Goal: Task Accomplishment & Management: Use online tool/utility

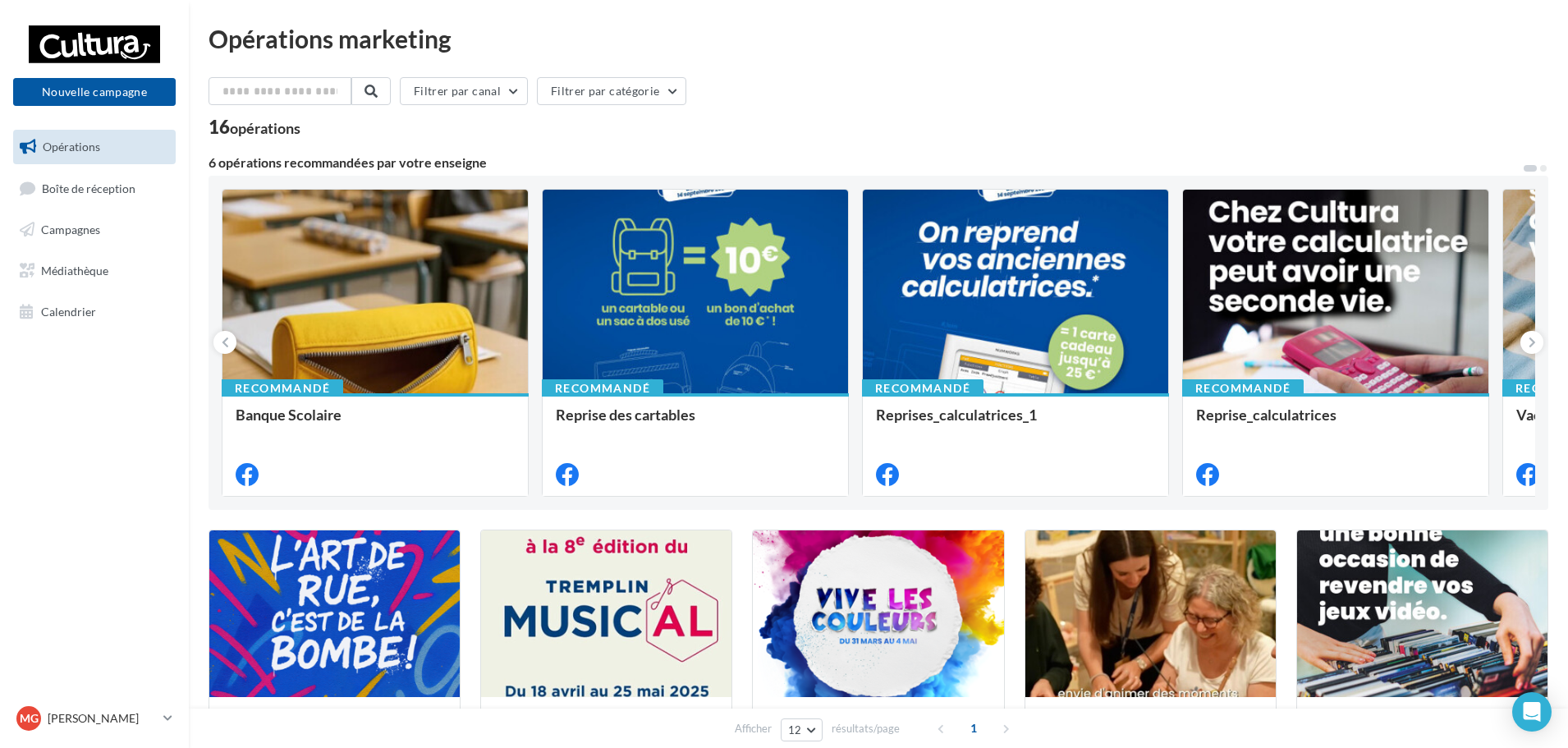
click at [106, 207] on ul "Opérations Boîte de réception Campagnes Médiathèque Calendrier" at bounding box center [94, 229] width 175 height 212
click at [106, 195] on span "Boîte de réception" at bounding box center [88, 187] width 93 height 14
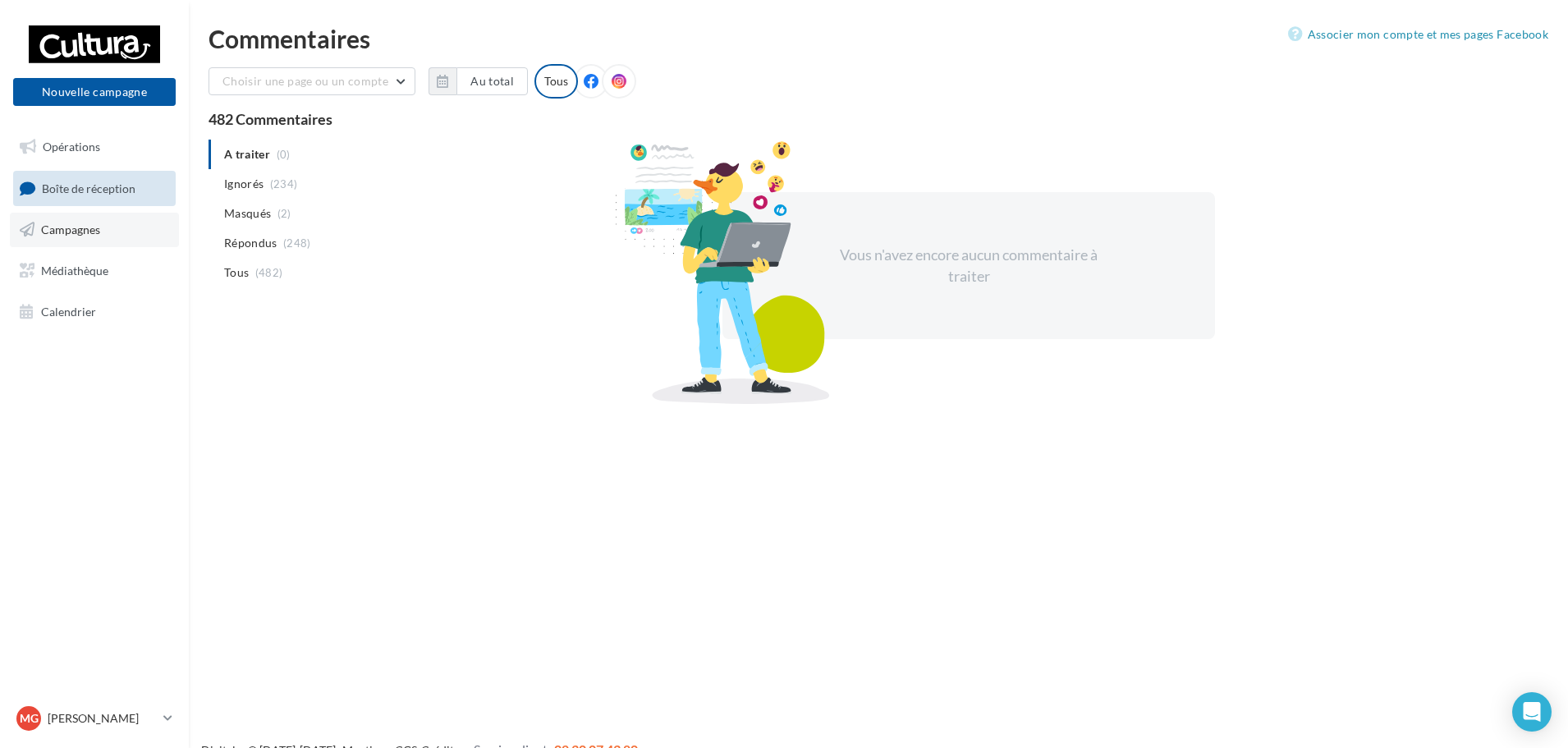
click at [106, 240] on link "Campagnes" at bounding box center [94, 230] width 170 height 35
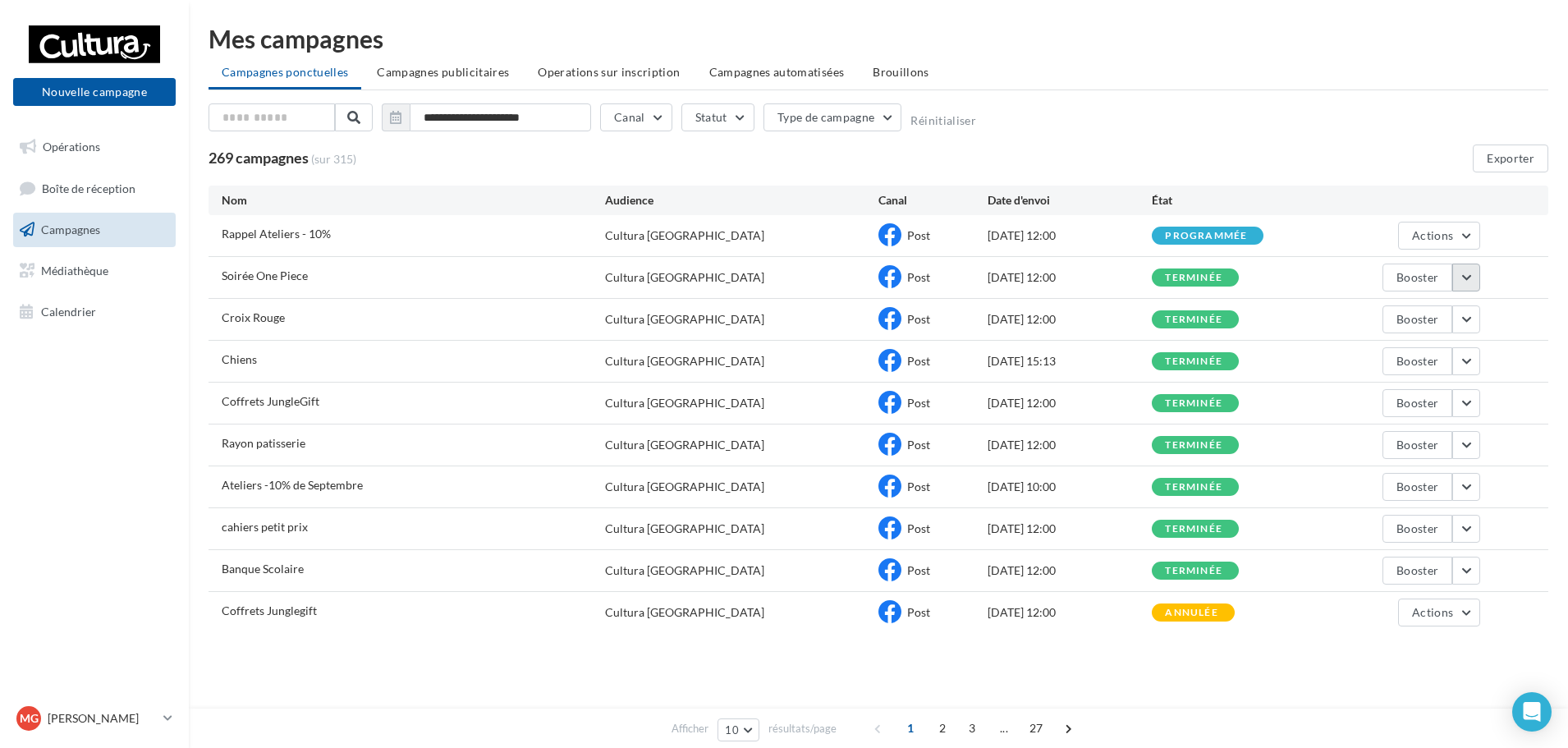
click at [1477, 279] on button "button" at bounding box center [1466, 278] width 28 height 28
click at [1436, 306] on button "Voir les résultats" at bounding box center [1398, 316] width 164 height 42
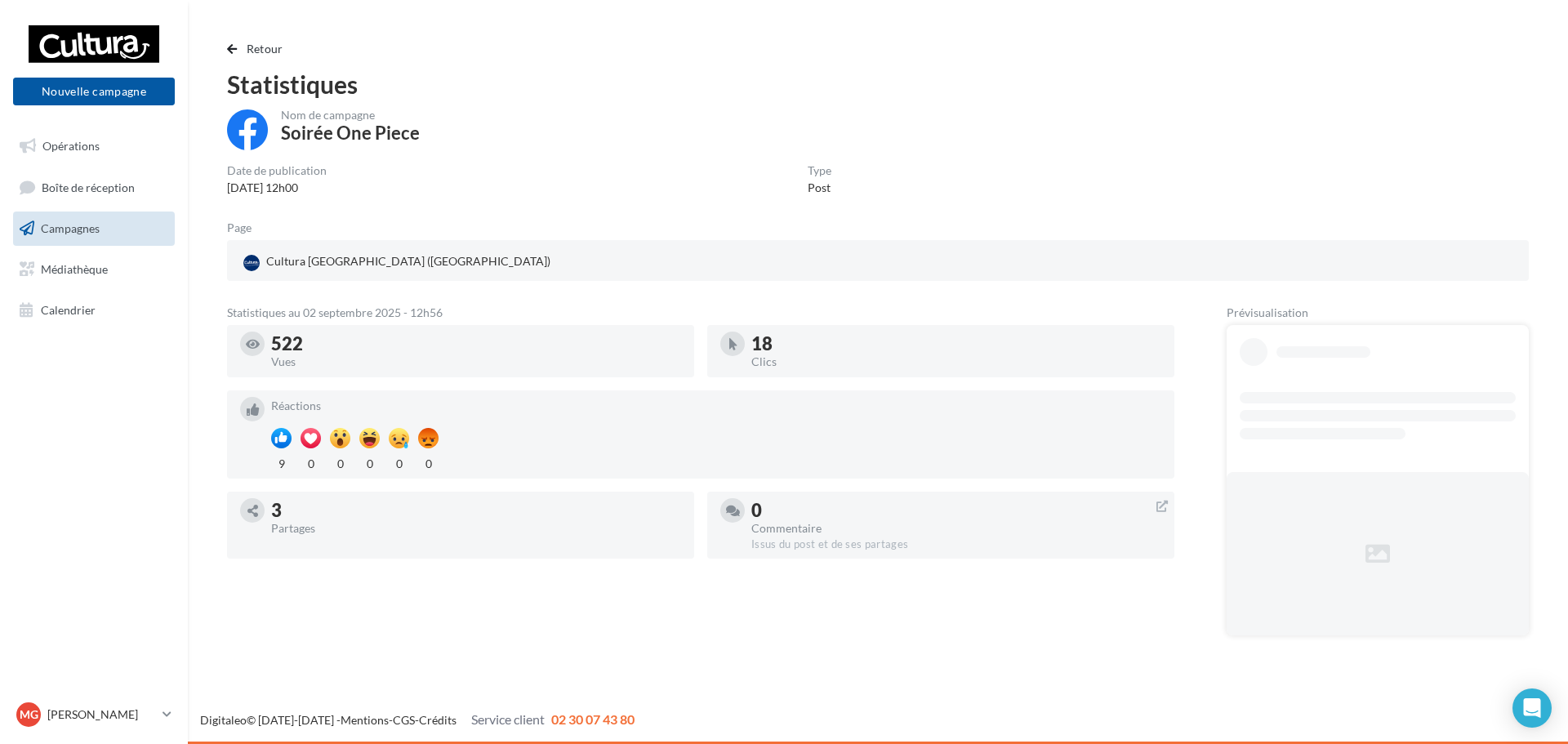
click at [49, 217] on link "Campagnes" at bounding box center [94, 229] width 169 height 35
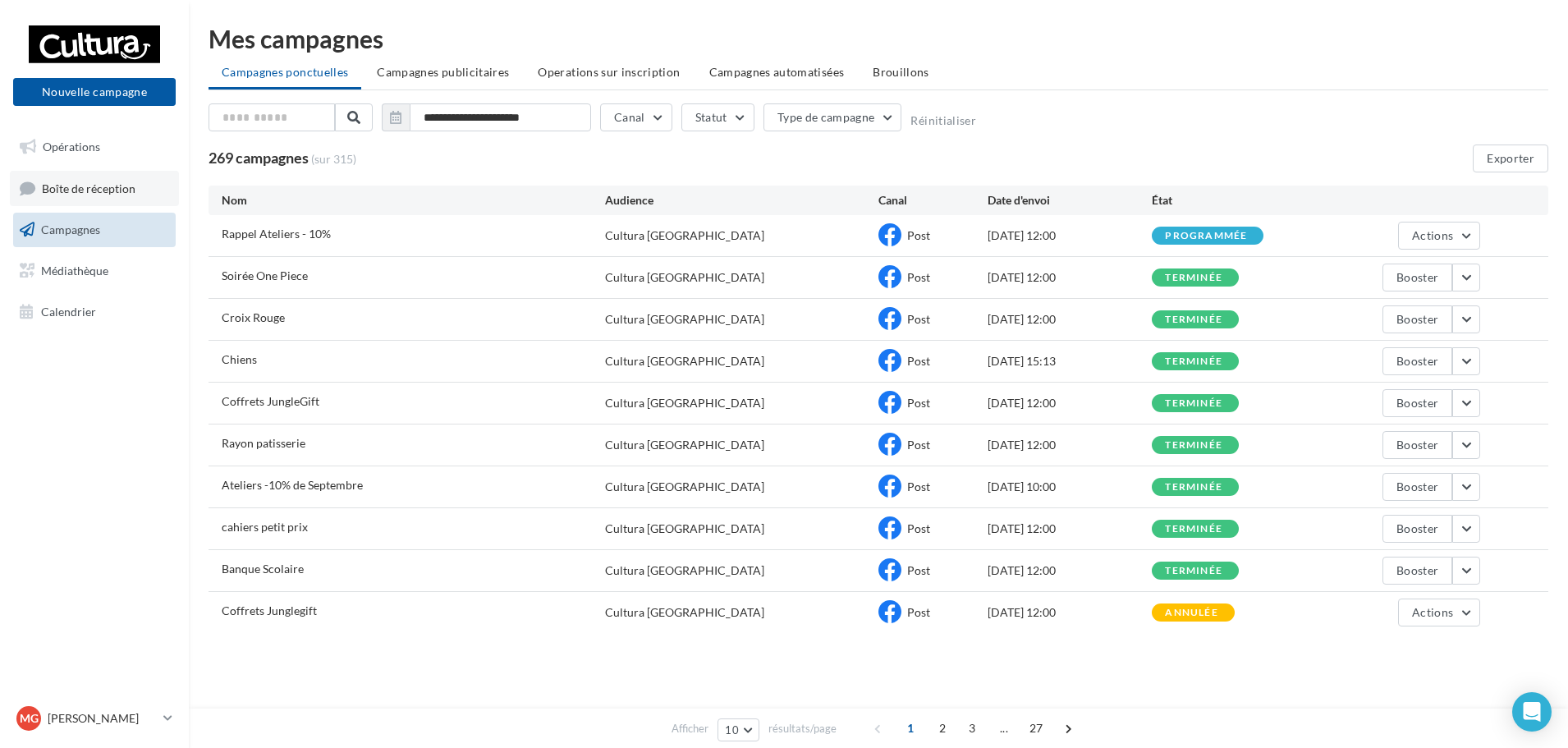
click at [100, 189] on span "Boîte de réception" at bounding box center [88, 187] width 93 height 14
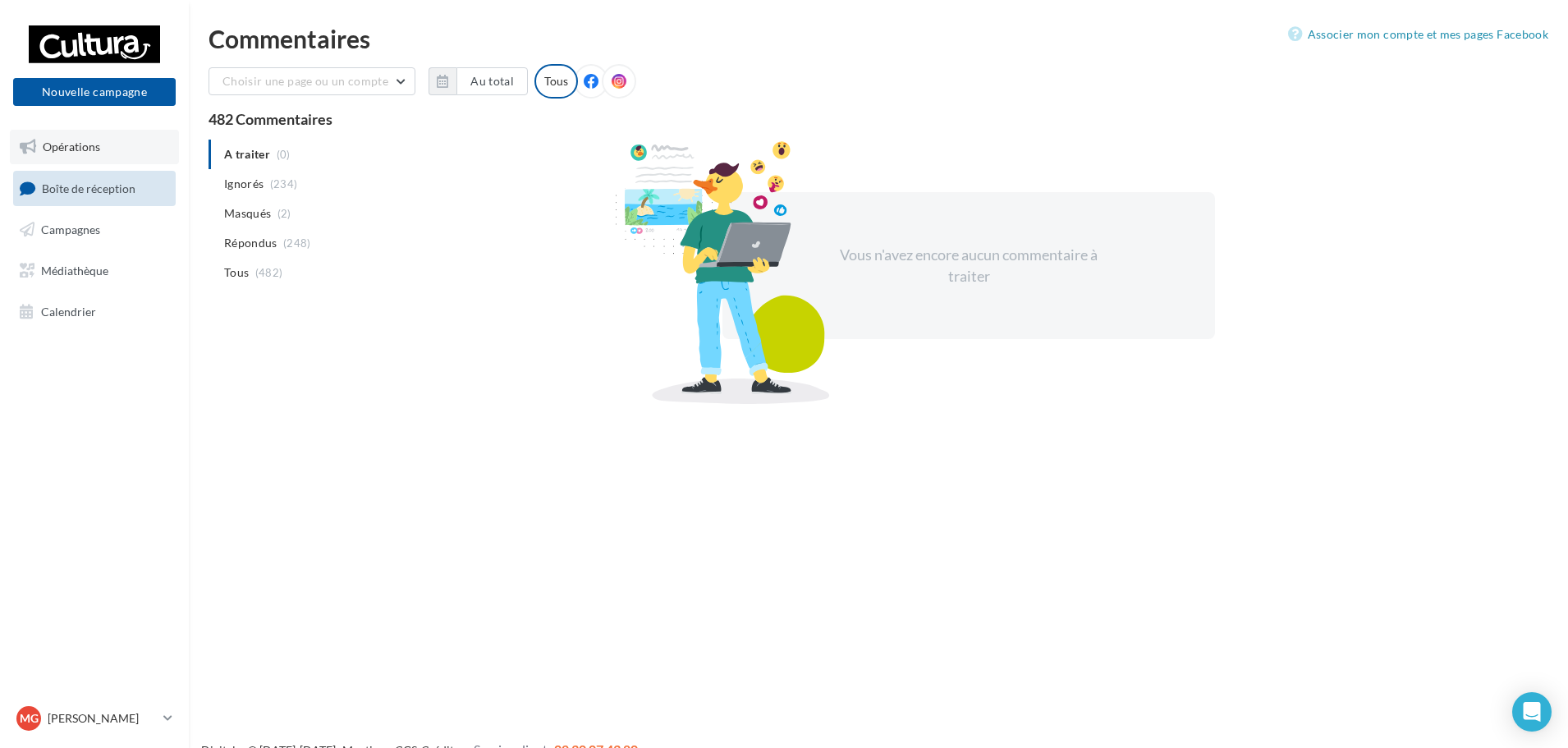
click at [110, 150] on link "Opérations" at bounding box center [94, 147] width 170 height 35
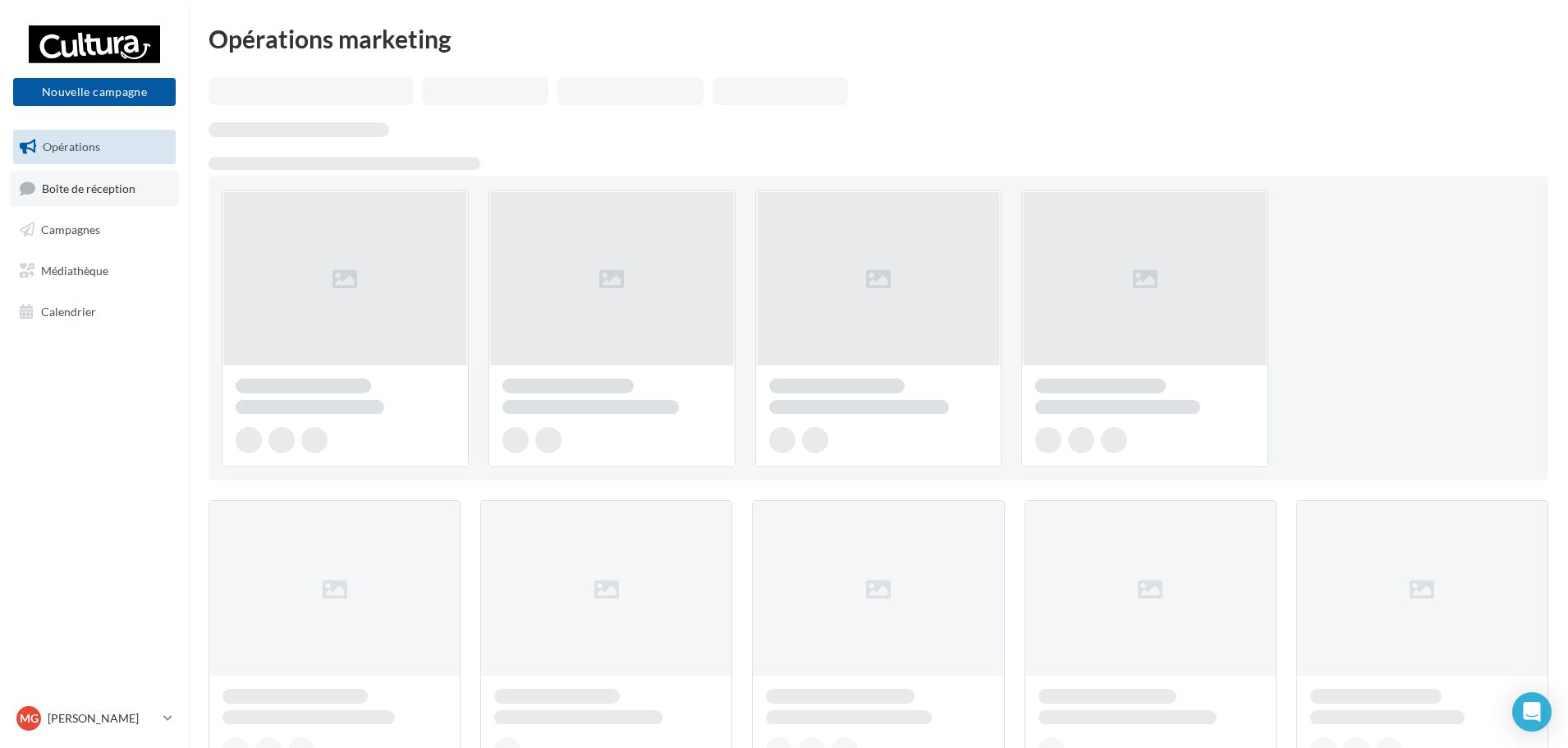
click at [93, 189] on span "Boîte de réception" at bounding box center [88, 187] width 93 height 14
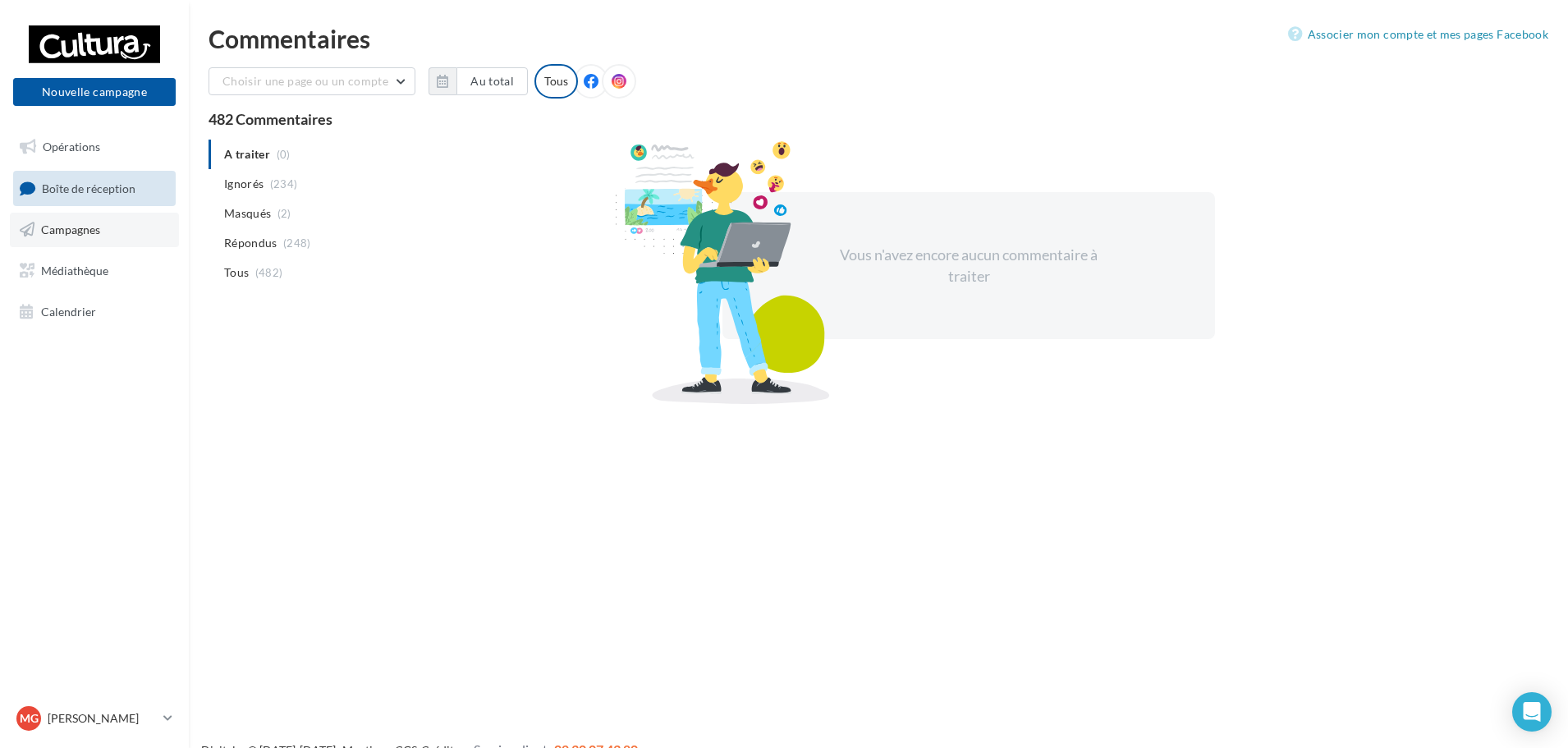
click at [136, 246] on link "Campagnes" at bounding box center [94, 230] width 170 height 35
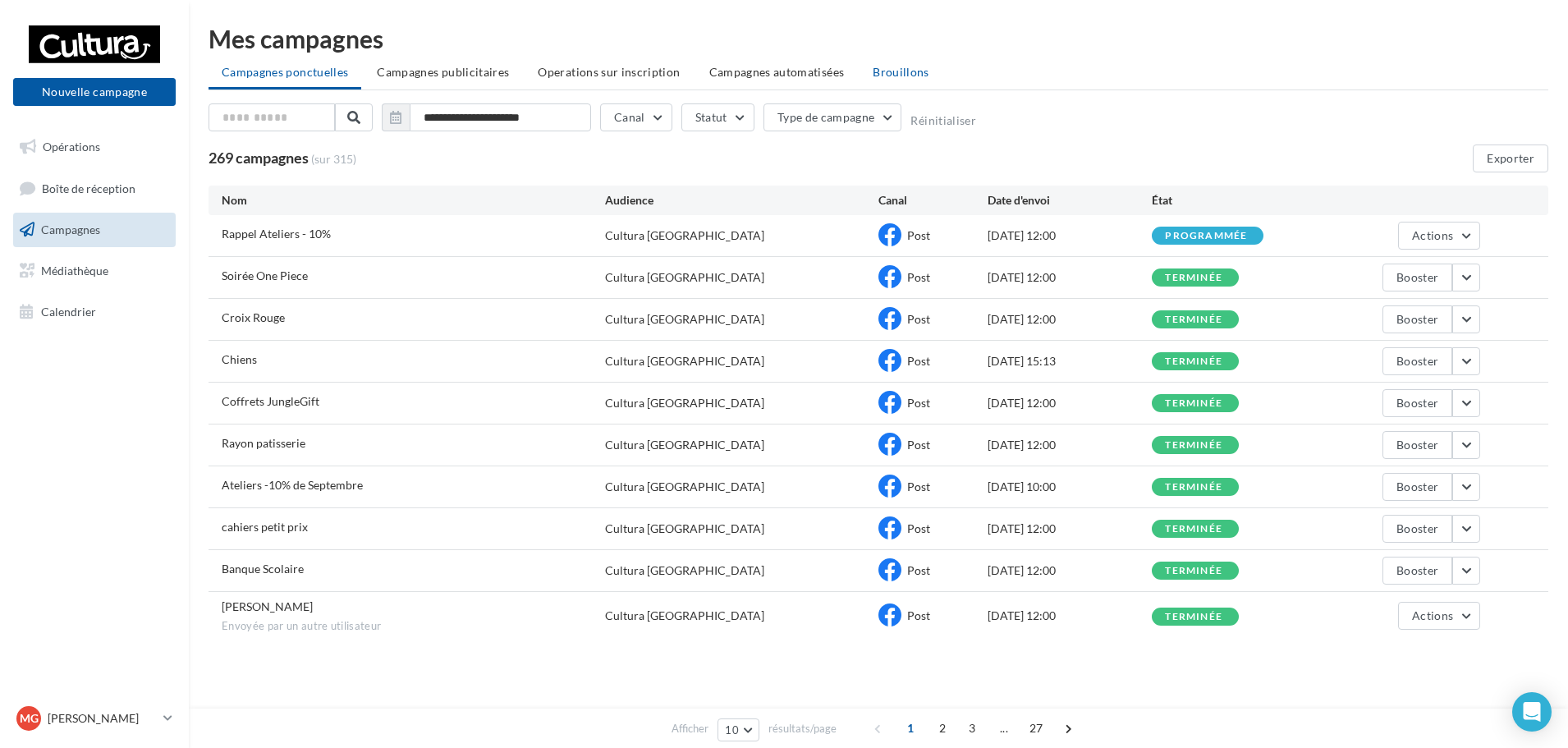
click at [873, 73] on span "Brouillons" at bounding box center [901, 72] width 57 height 14
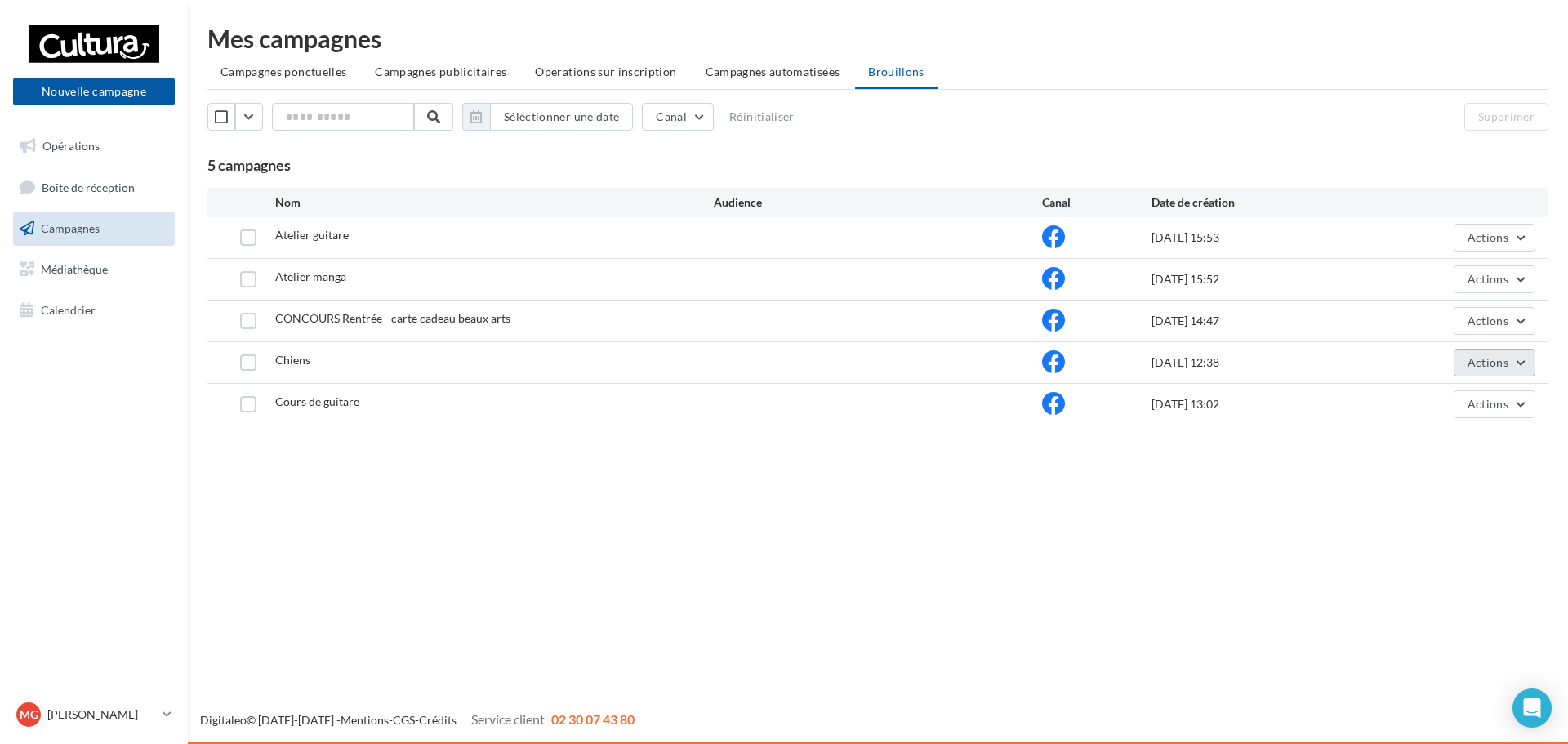
click at [1501, 365] on span "Actions" at bounding box center [1488, 362] width 41 height 14
click at [1500, 395] on button "Editer" at bounding box center [1454, 400] width 163 height 42
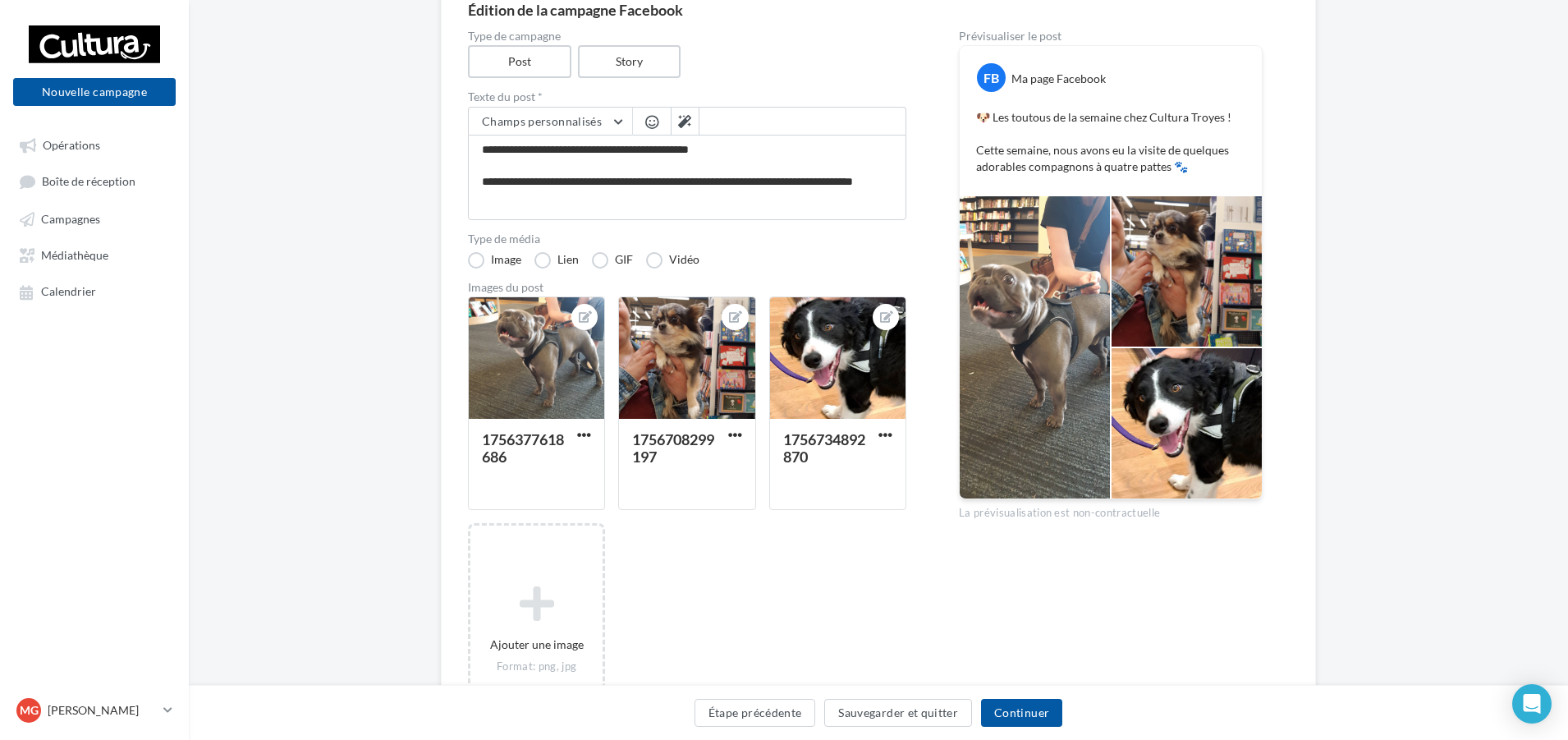
scroll to position [164, 0]
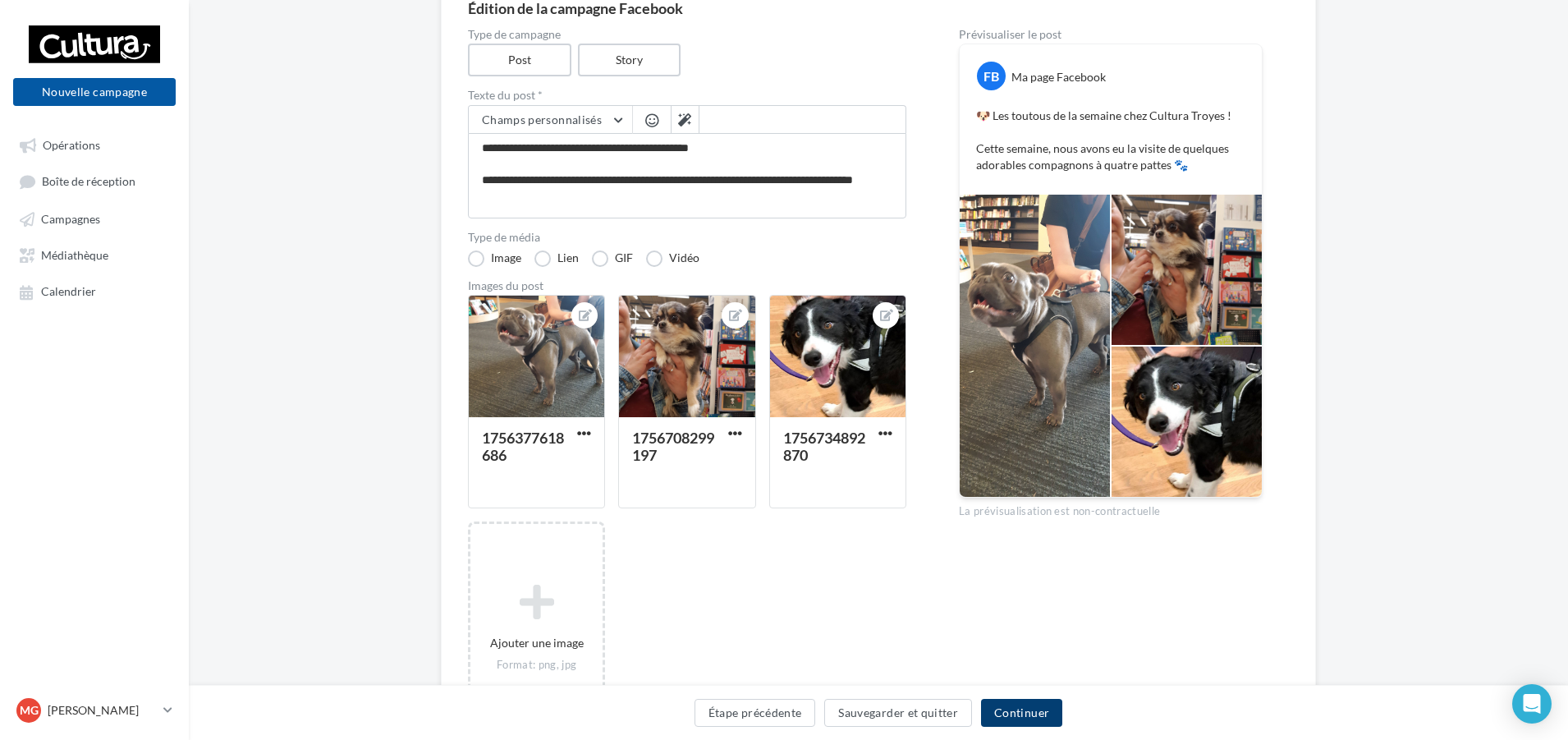
click at [1018, 703] on button "Continuer" at bounding box center [1021, 714] width 81 height 28
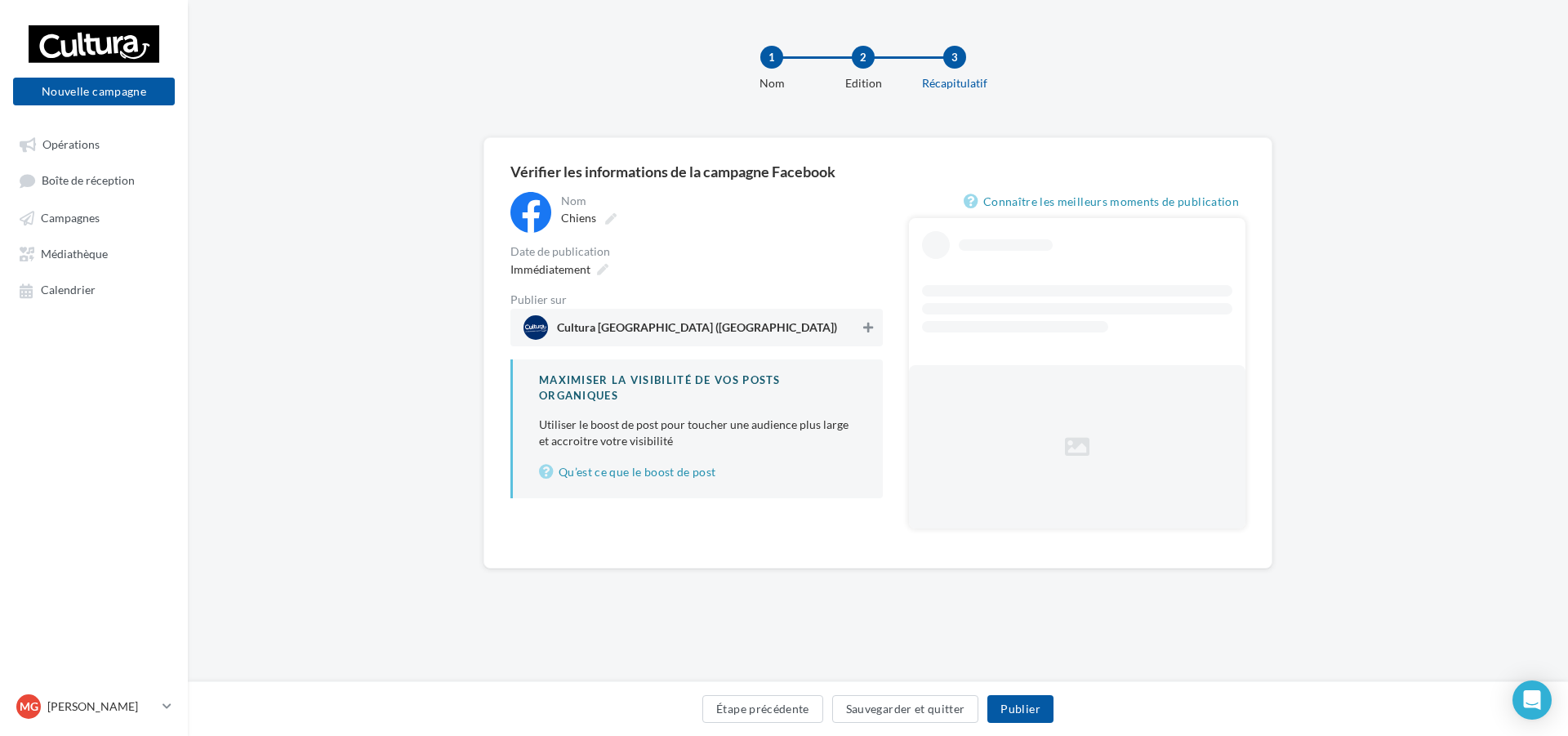
click at [867, 331] on icon at bounding box center [868, 327] width 9 height 11
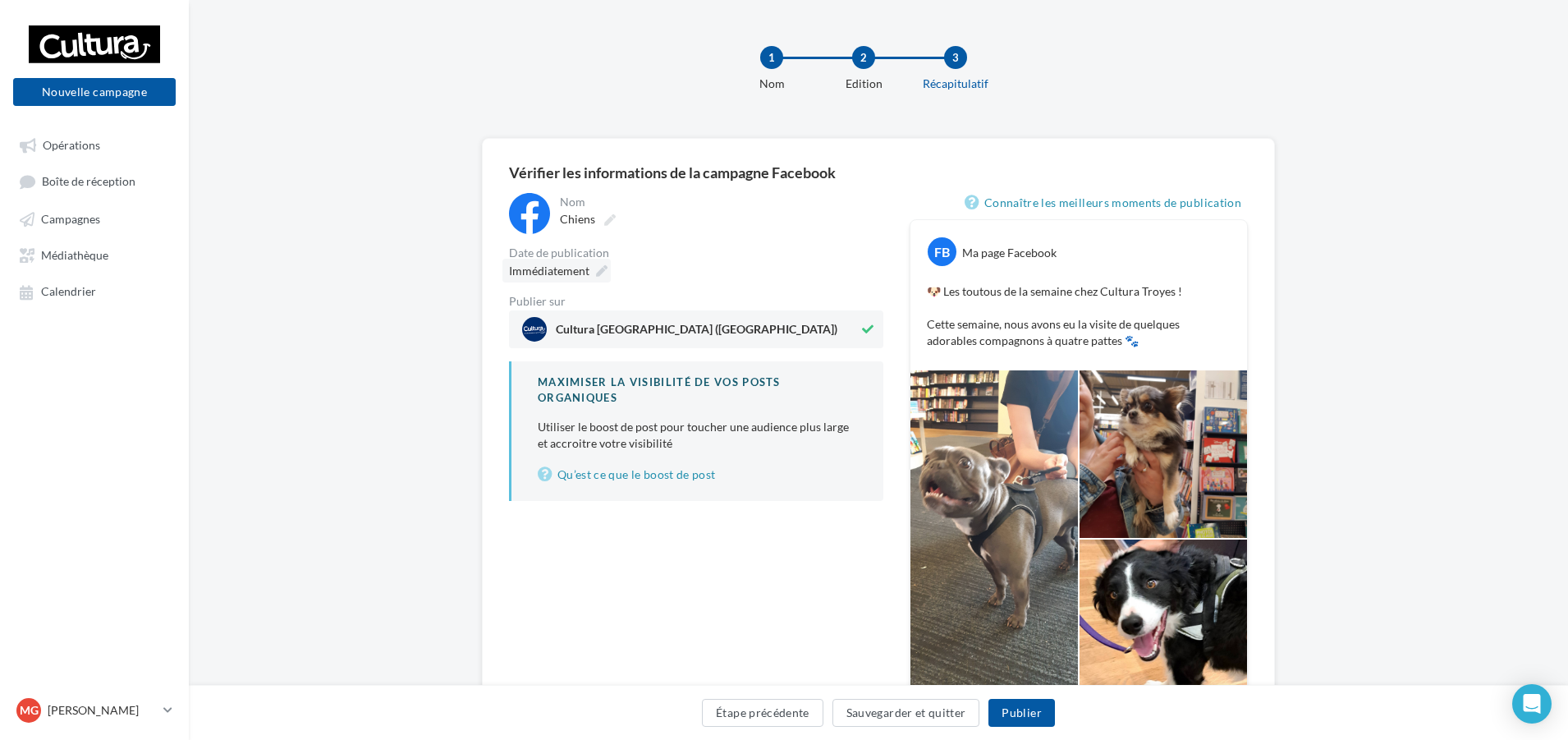
click at [588, 275] on span "Immédiatement" at bounding box center [548, 271] width 80 height 14
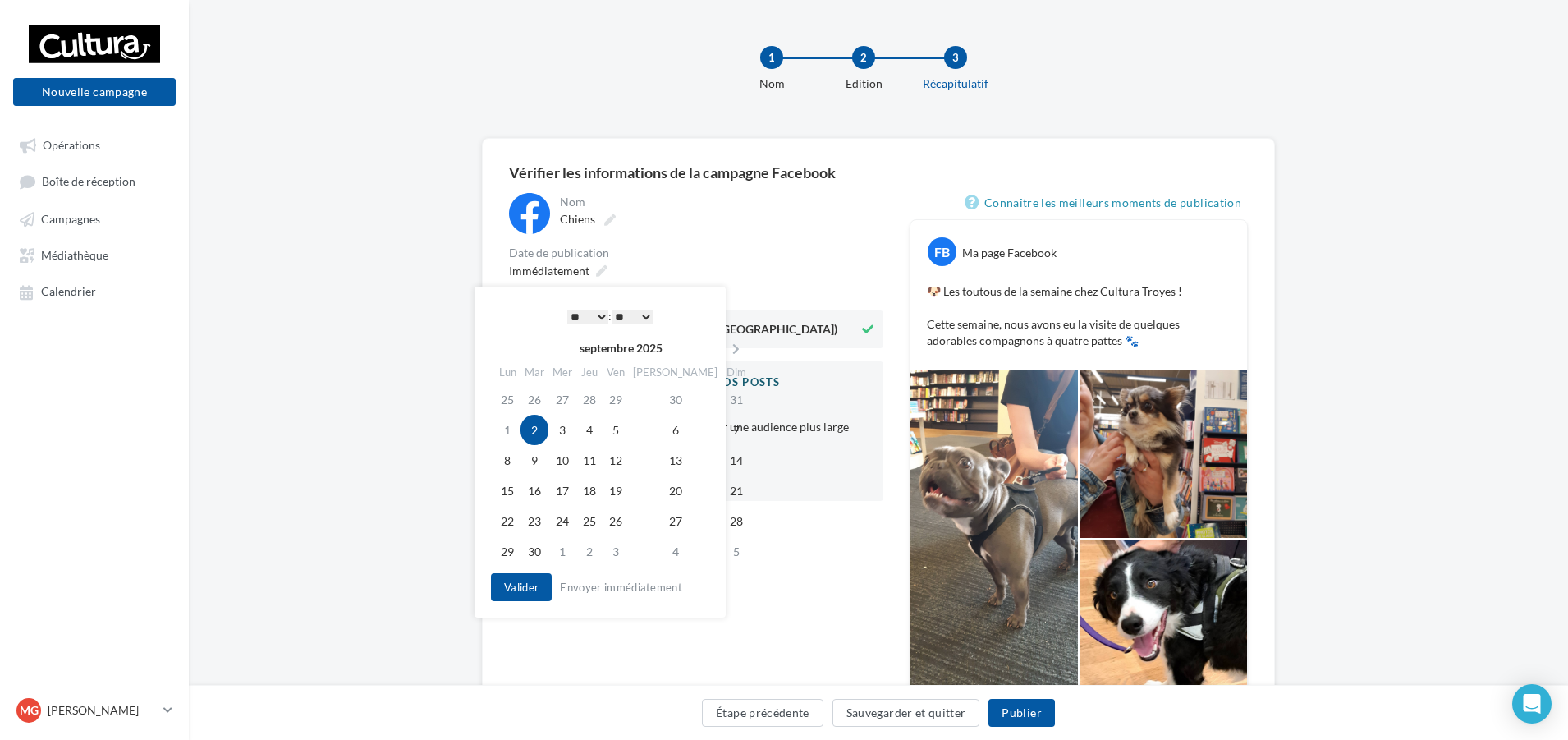
click at [568, 310] on select "* * * * * * * * * * ** ** ** ** ** ** ** ** ** ** ** ** ** **" at bounding box center [588, 317] width 41 height 13
click at [510, 578] on button "Valider" at bounding box center [521, 587] width 60 height 28
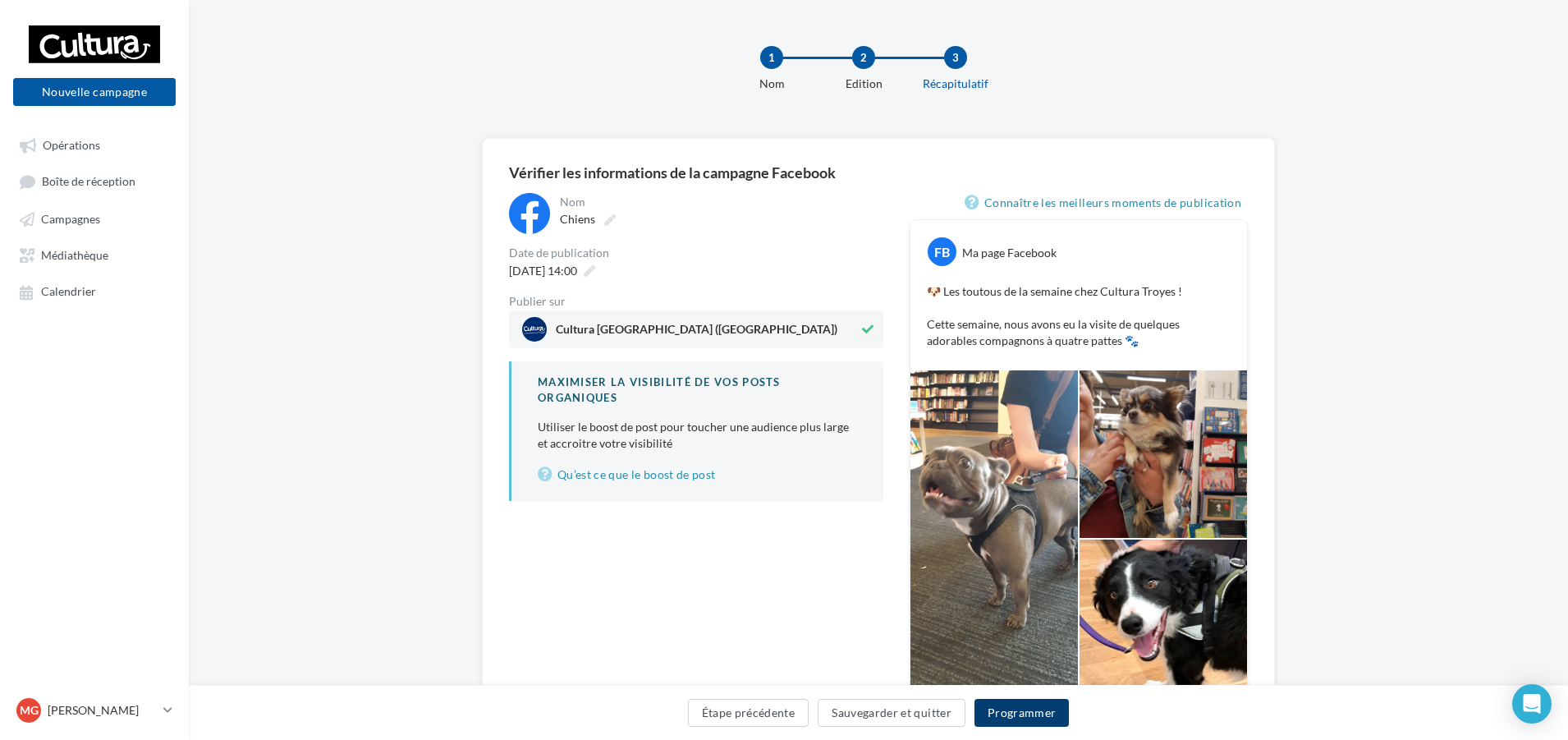
click at [1017, 704] on button "Programmer" at bounding box center [1021, 714] width 95 height 28
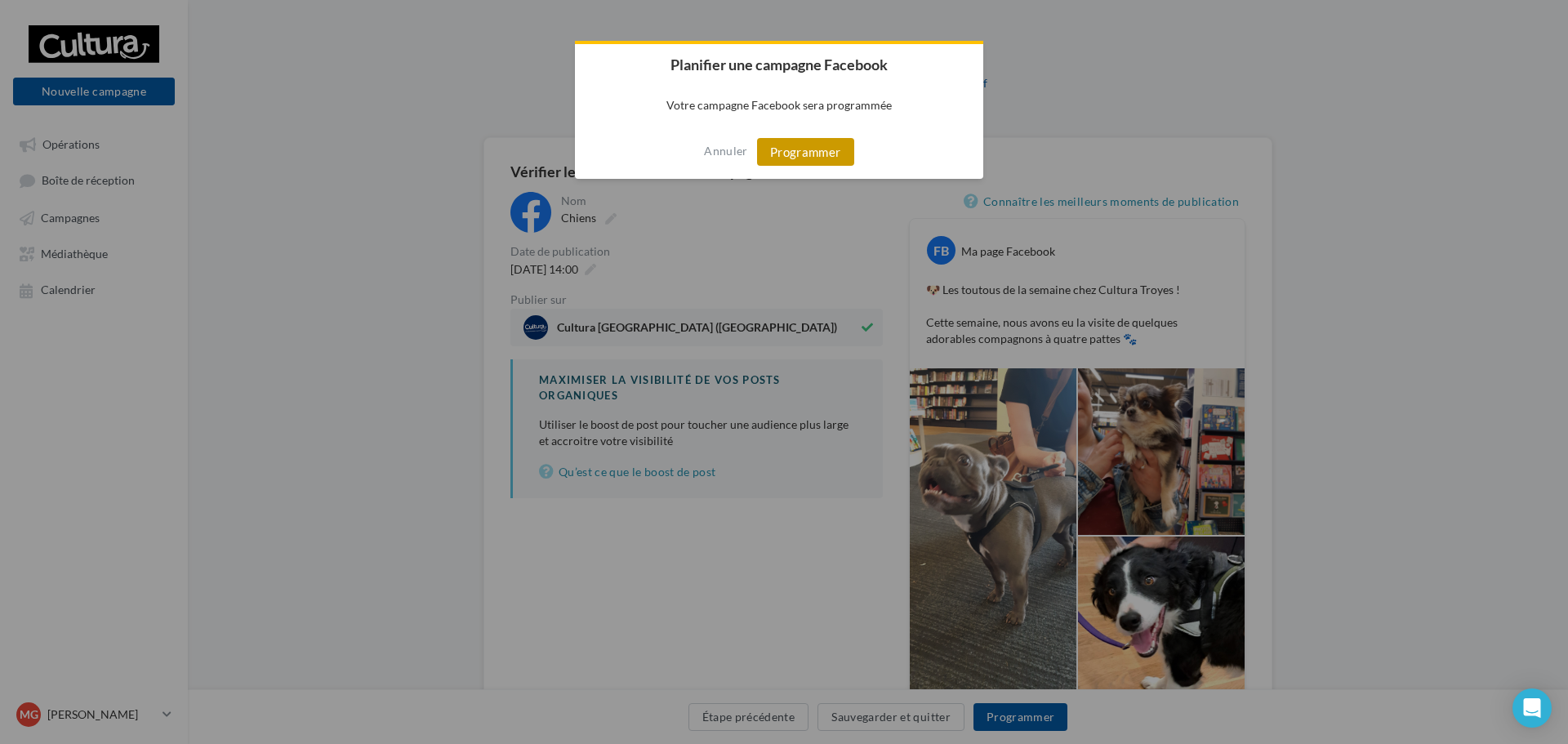
click at [794, 155] on button "Programmer" at bounding box center [806, 152] width 97 height 28
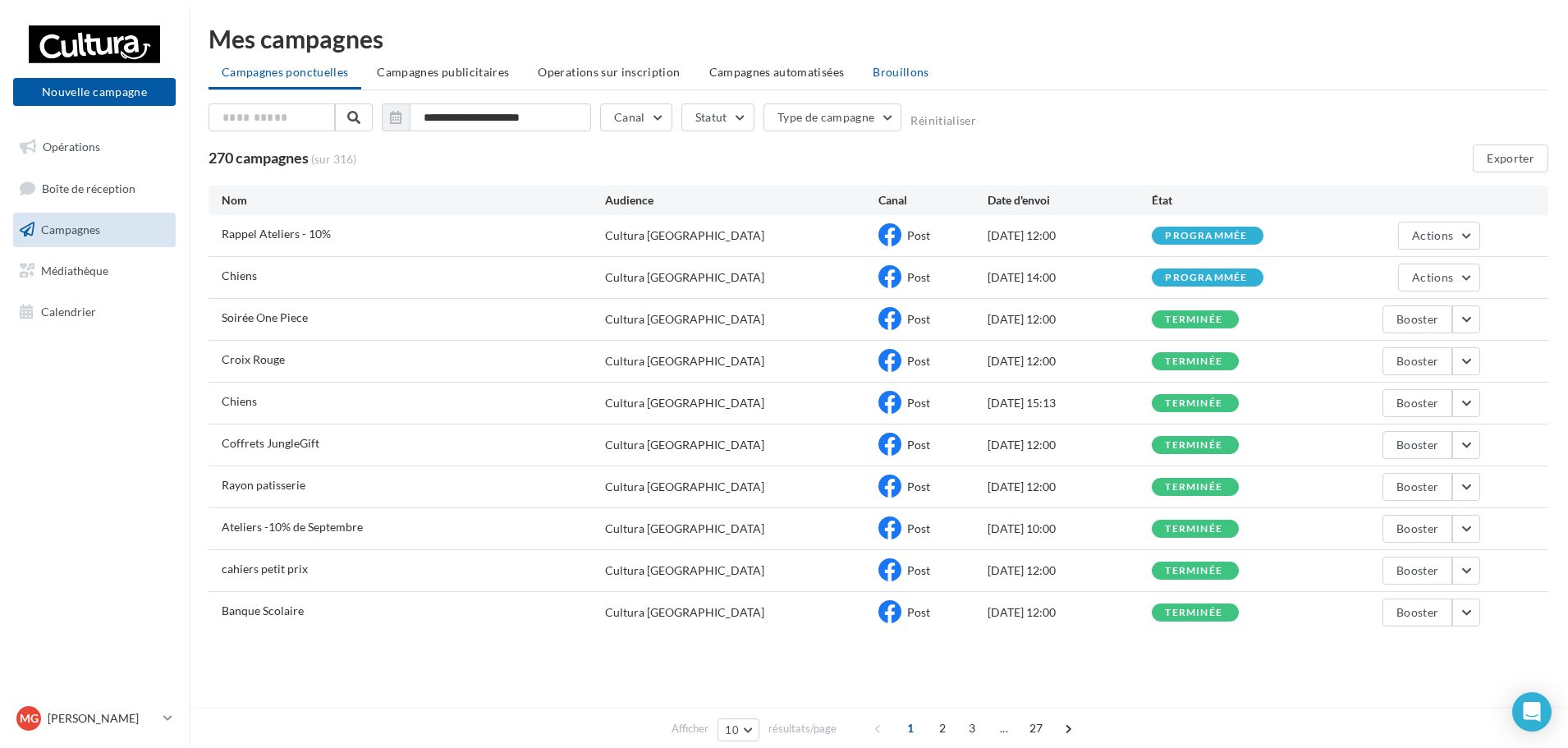
click at [903, 73] on span "Brouillons" at bounding box center [901, 72] width 57 height 14
